Goal: Communication & Community: Answer question/provide support

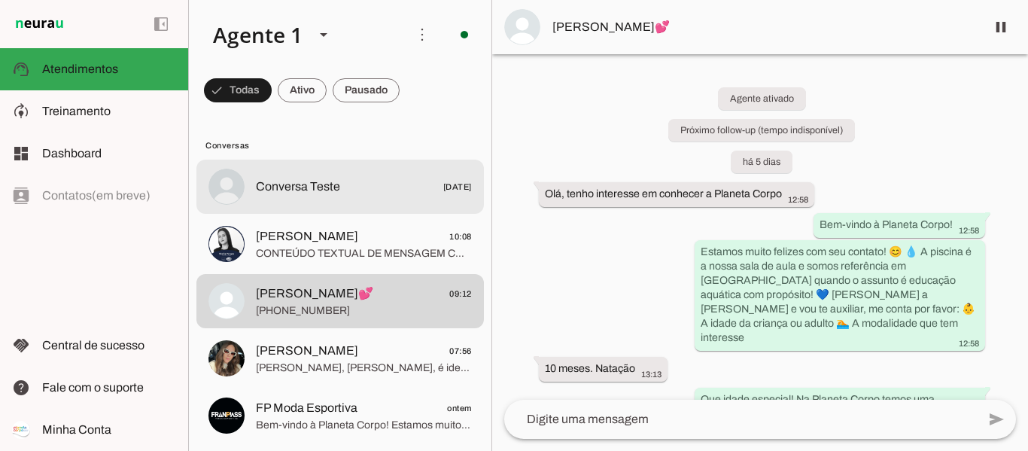
scroll to position [1128, 0]
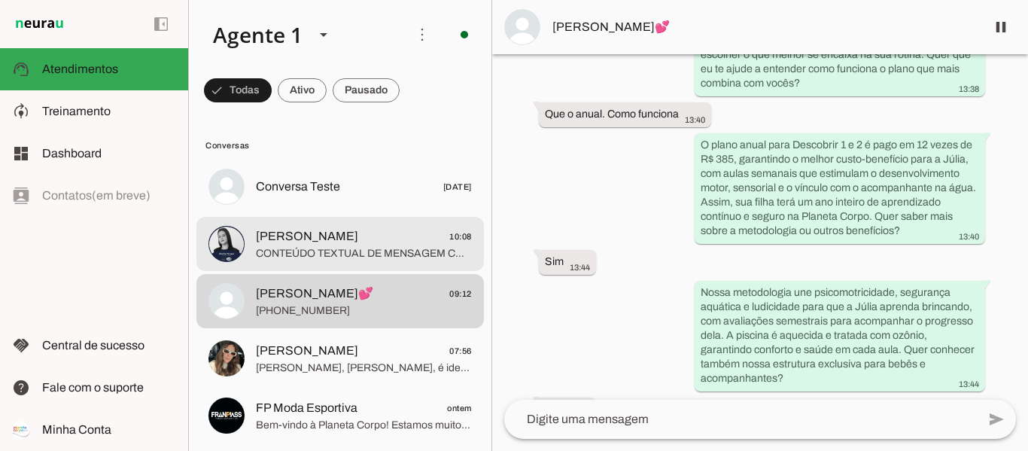
click at [368, 257] on span "CONTEÚDO TEXTUAL DE MENSAGEM COM IMAGEM (URL [URL][DOMAIN_NAME]) : *WhatsApp Bu…" at bounding box center [364, 253] width 216 height 15
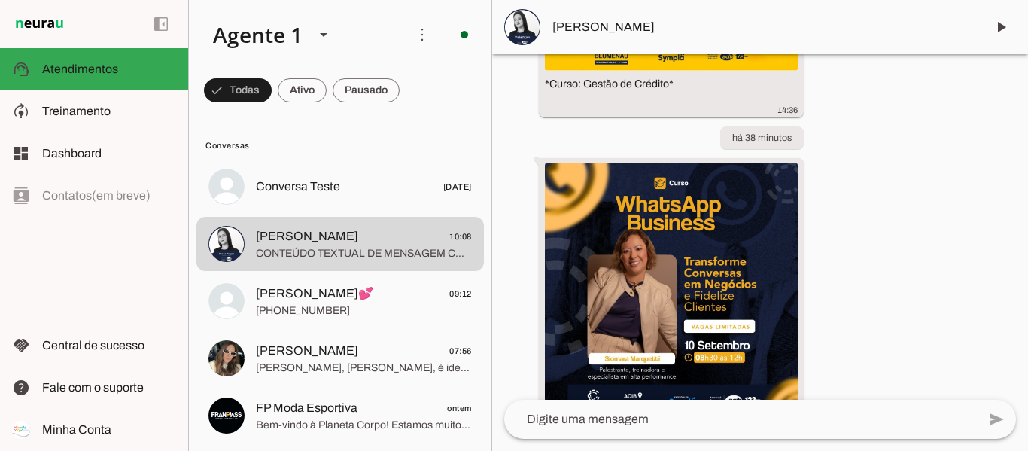
scroll to position [1131, 0]
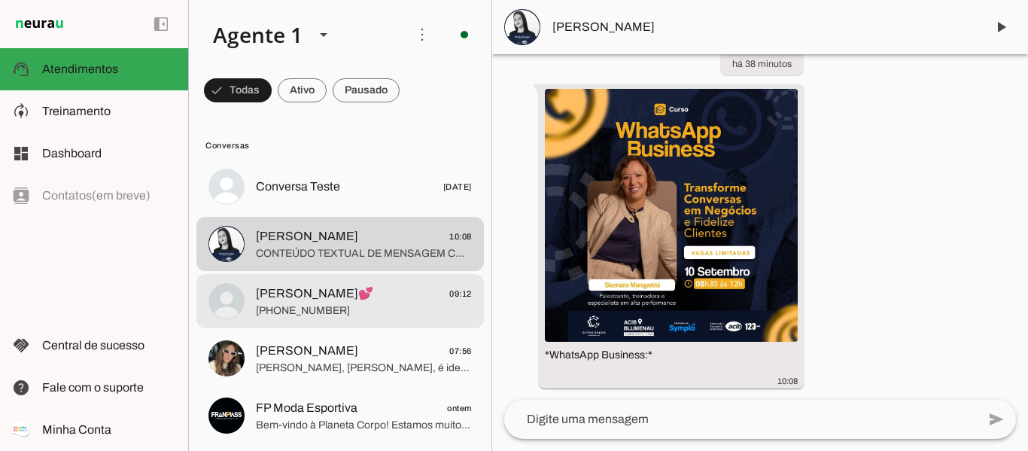
click at [302, 297] on span "[PERSON_NAME]💕" at bounding box center [314, 293] width 117 height 18
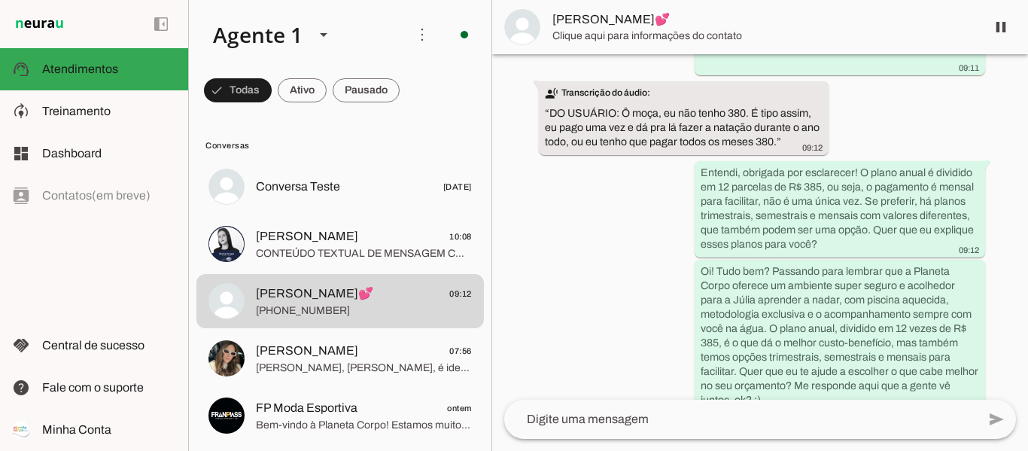
scroll to position [2366, 0]
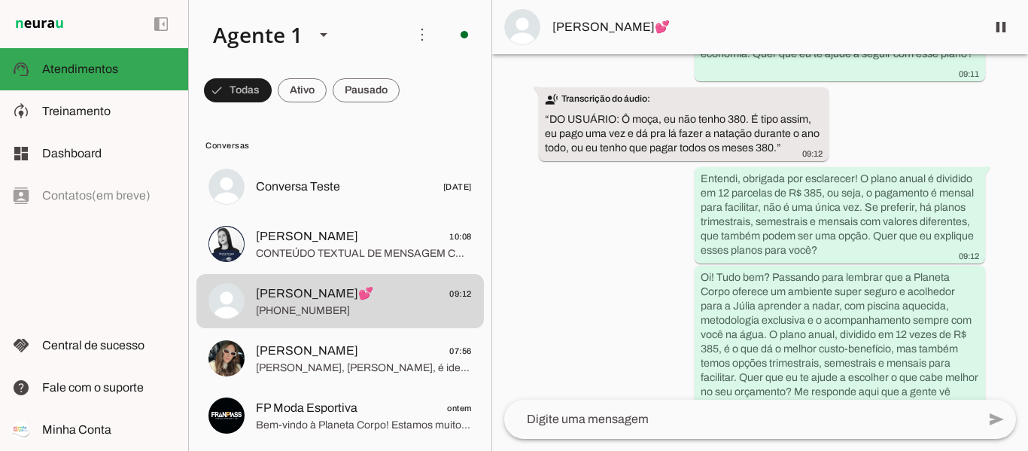
scroll to position [2366, 0]
